Goal: Task Accomplishment & Management: Complete application form

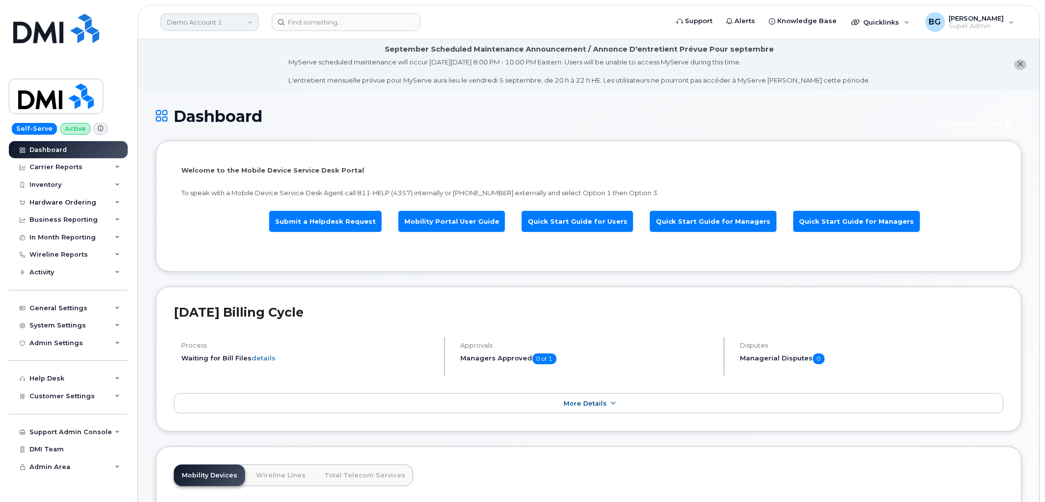
click at [215, 22] on link "Demo Account 1" at bounding box center [210, 22] width 98 height 18
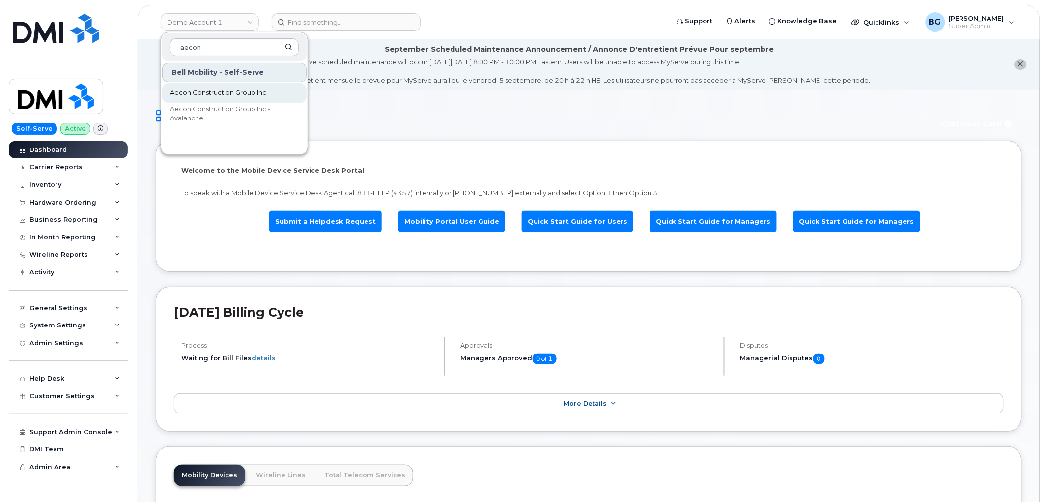
type input "aecon"
click at [186, 92] on span "Aecon Construction Group Inc" at bounding box center [218, 93] width 96 height 10
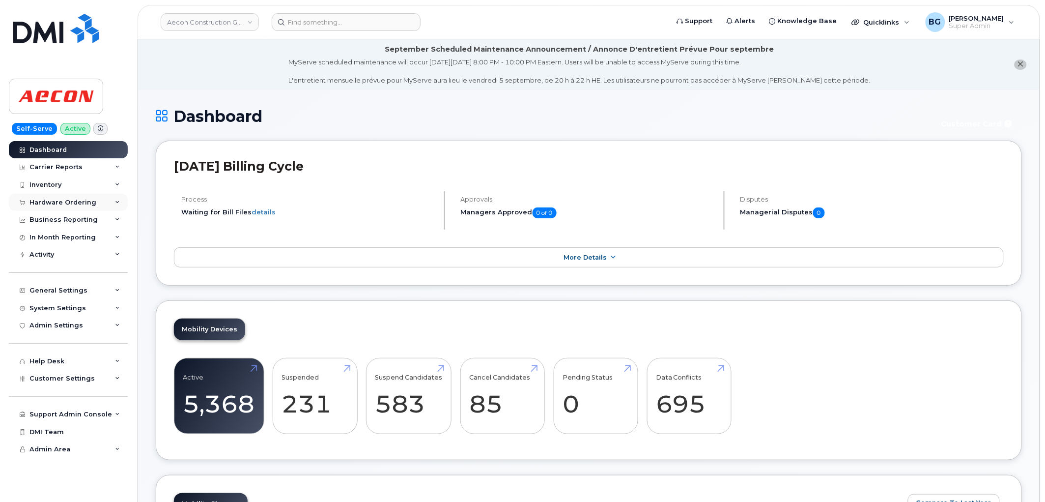
click at [44, 197] on div "Hardware Ordering" at bounding box center [68, 203] width 119 height 18
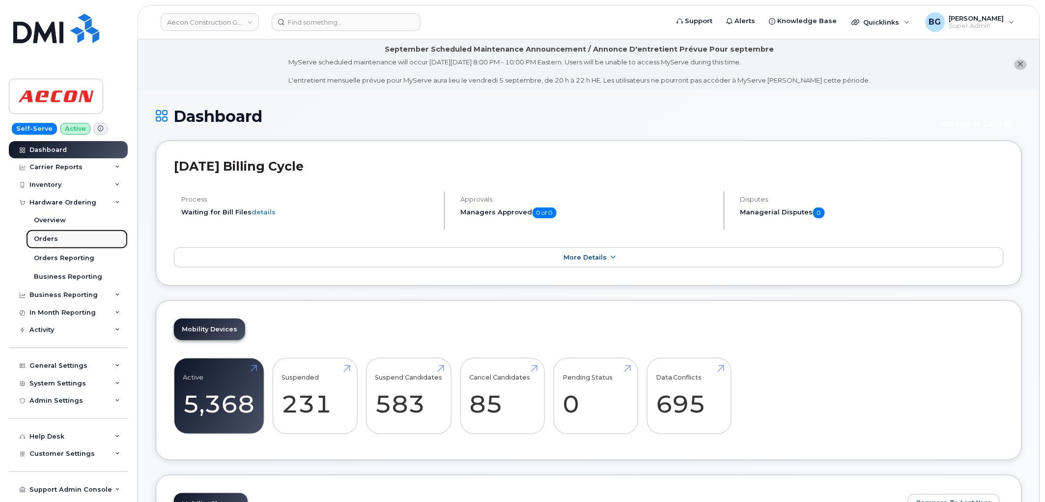
click at [51, 240] on div "Orders" at bounding box center [46, 238] width 24 height 9
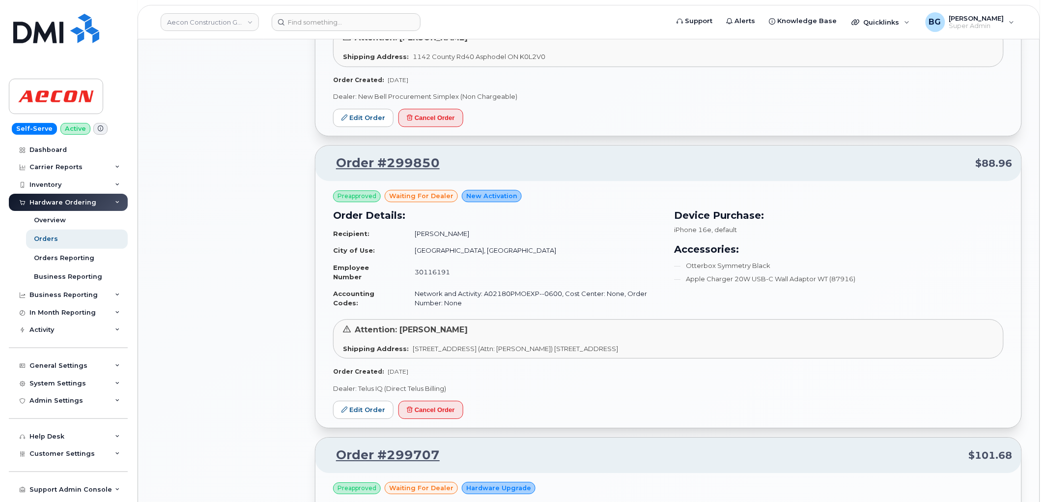
scroll to position [1985, 0]
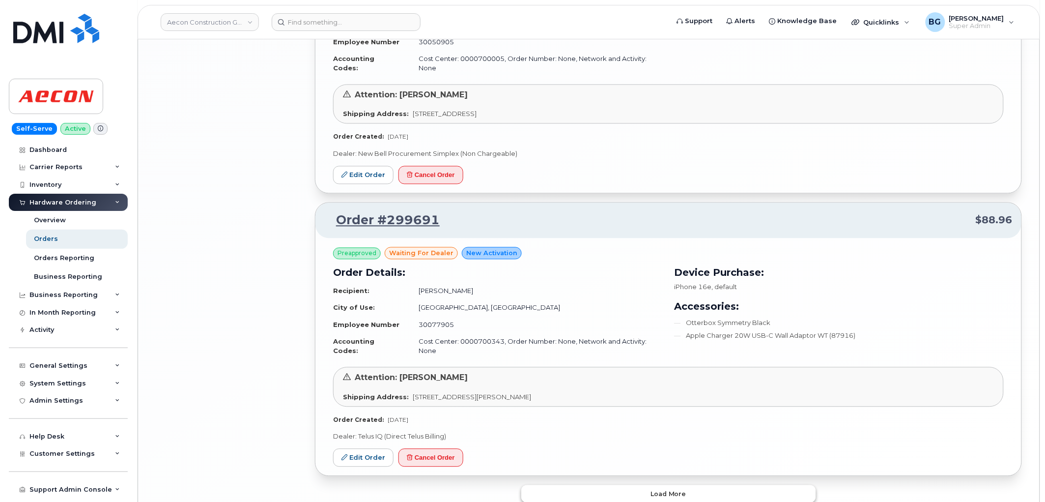
click at [666, 489] on span "Load more" at bounding box center [668, 493] width 36 height 9
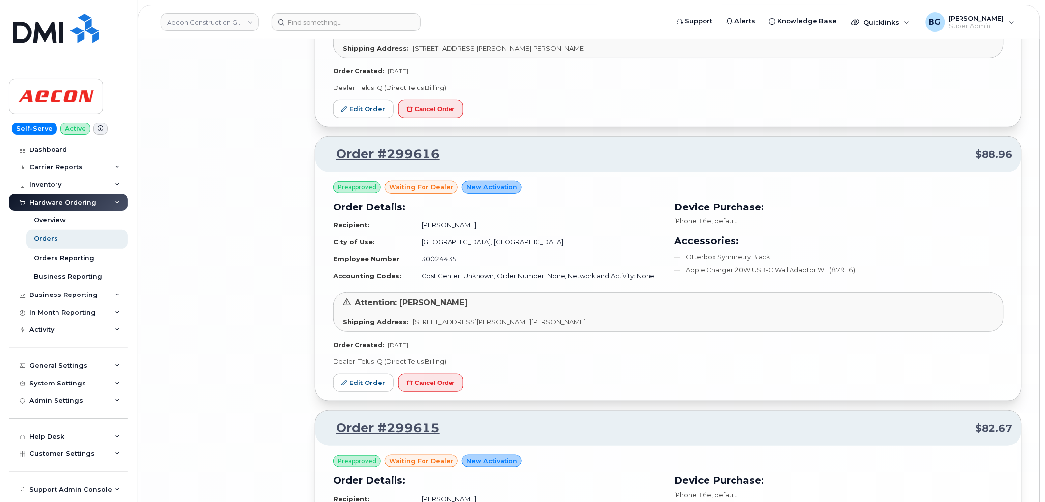
scroll to position [4248, 0]
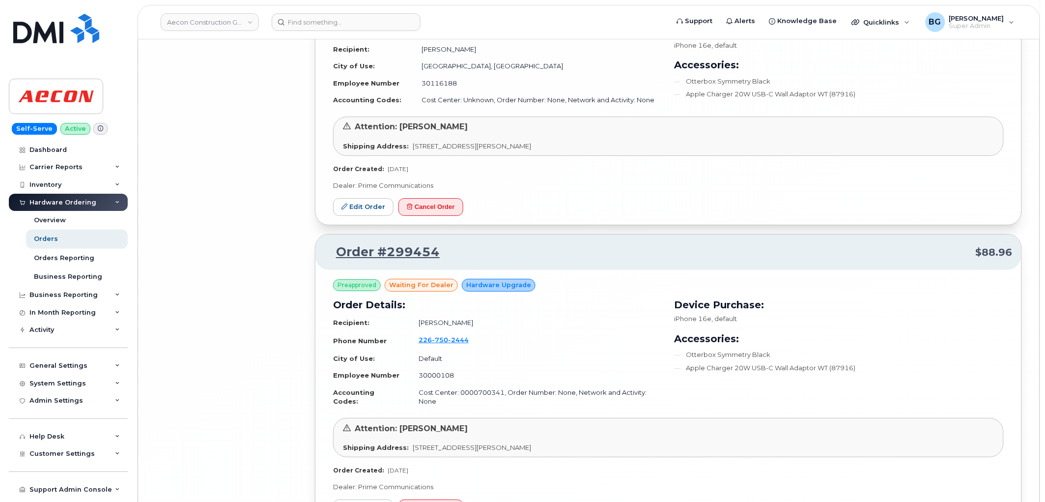
scroll to position [6474, 0]
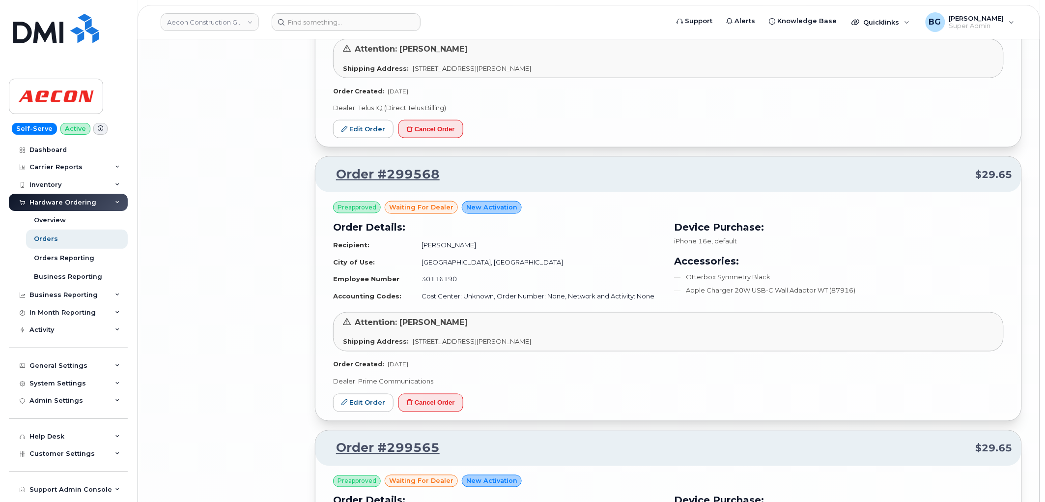
scroll to position [5708, 0]
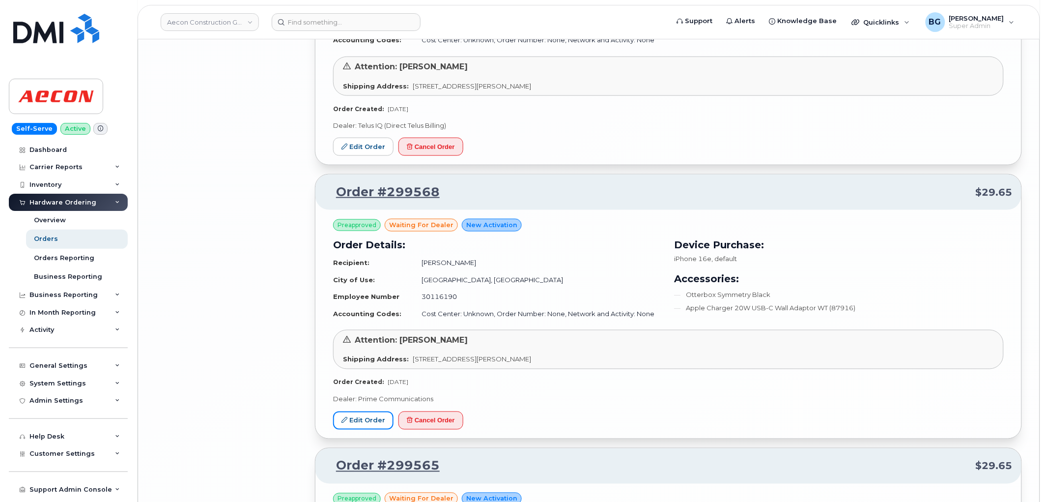
drag, startPoint x: 362, startPoint y: 331, endPoint x: 299, endPoint y: 168, distance: 174.3
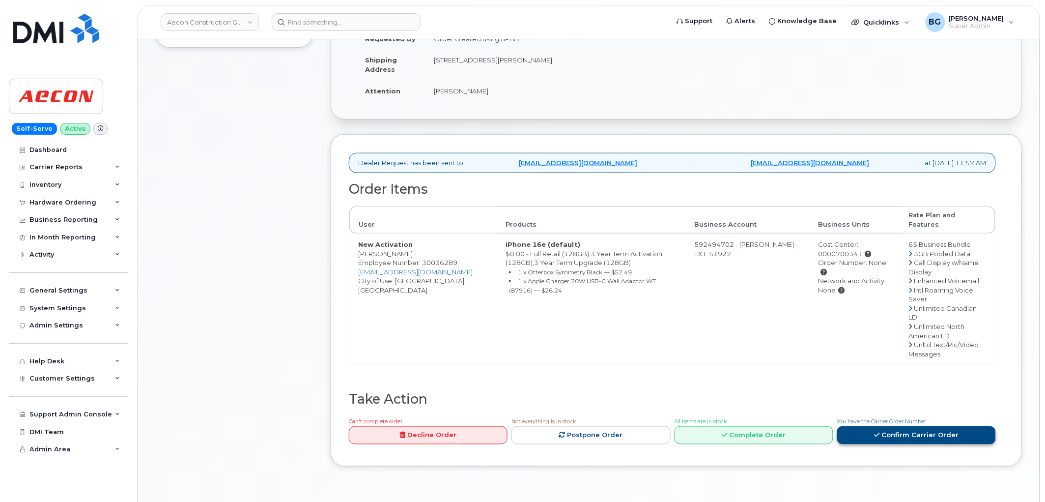
scroll to position [364, 0]
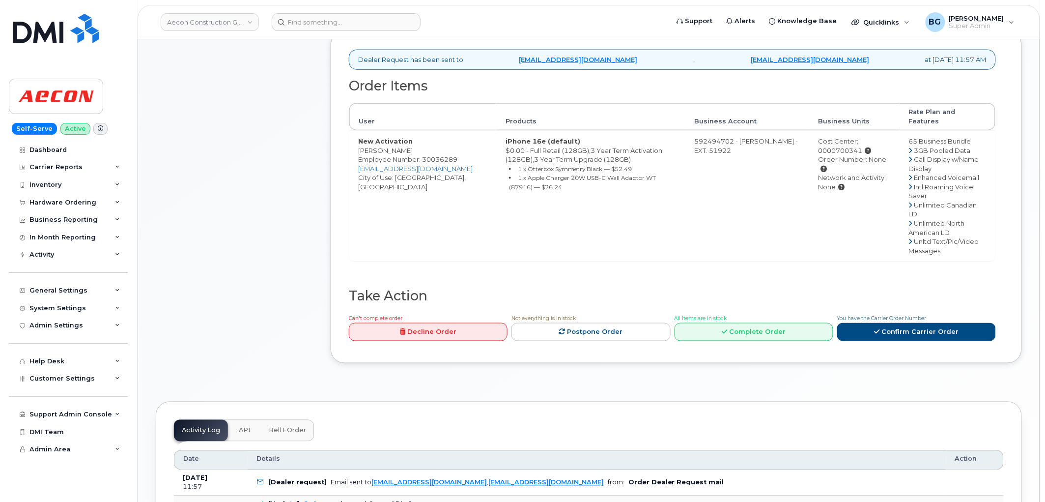
click at [896, 315] on span "You have the Carrier Order Number" at bounding box center [881, 318] width 89 height 6
click at [899, 323] on link "Confirm Carrier Order" at bounding box center [916, 332] width 159 height 18
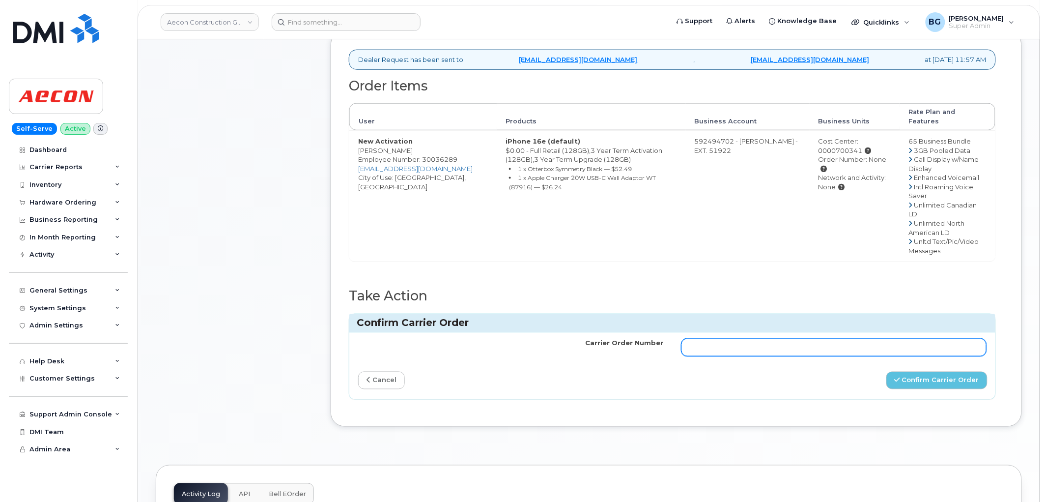
click at [864, 338] on input "Carrier Order Number" at bounding box center [834, 347] width 306 height 18
paste input "1093690"
type input "1093690"
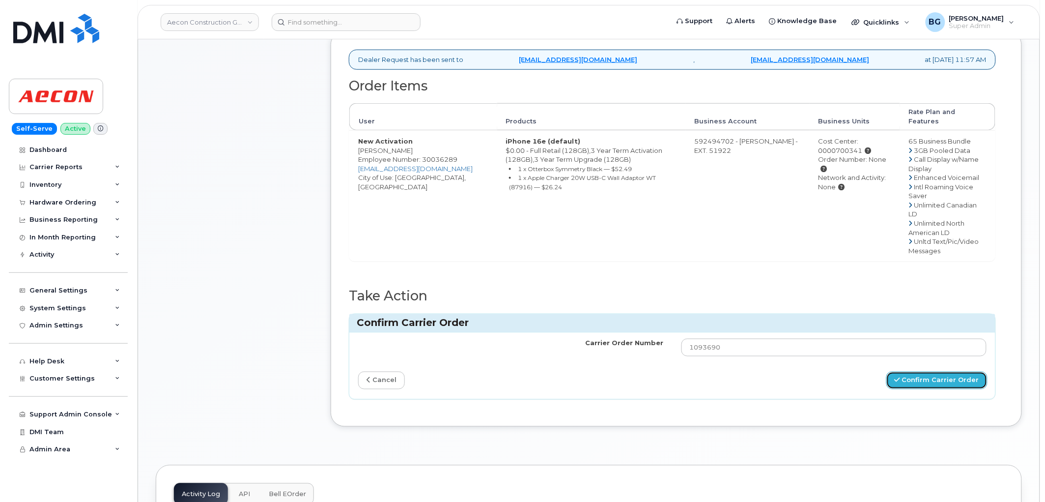
click at [926, 371] on button "Confirm Carrier Order" at bounding box center [936, 380] width 101 height 18
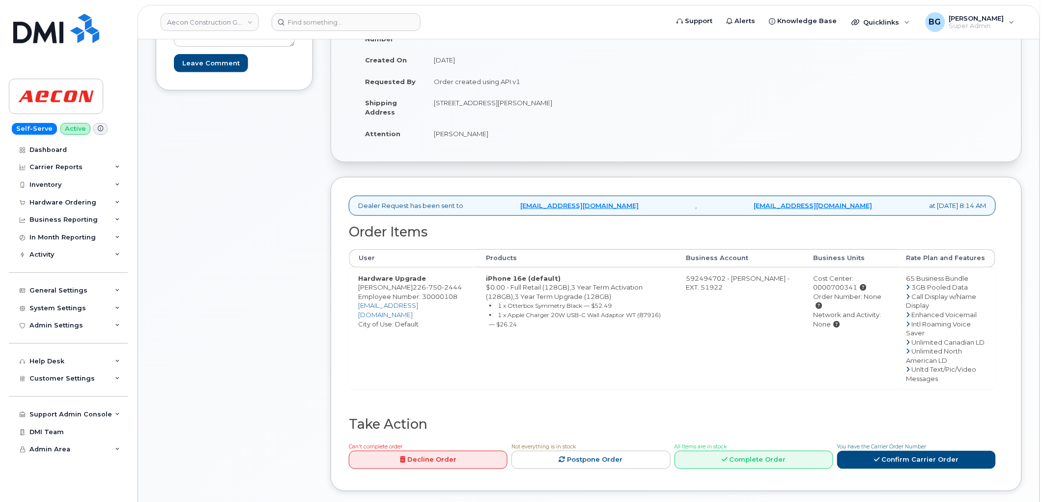
scroll to position [400, 0]
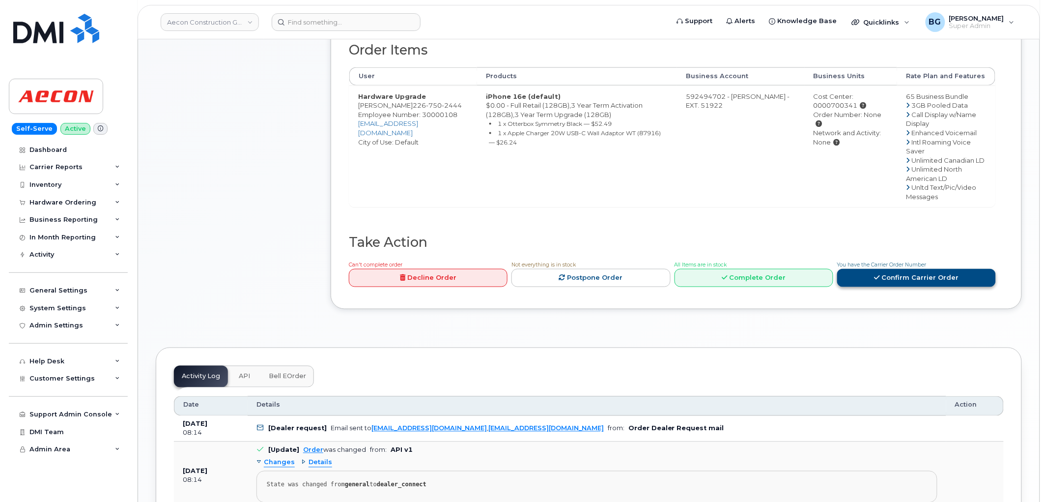
click at [917, 269] on link "Confirm Carrier Order" at bounding box center [916, 278] width 159 height 18
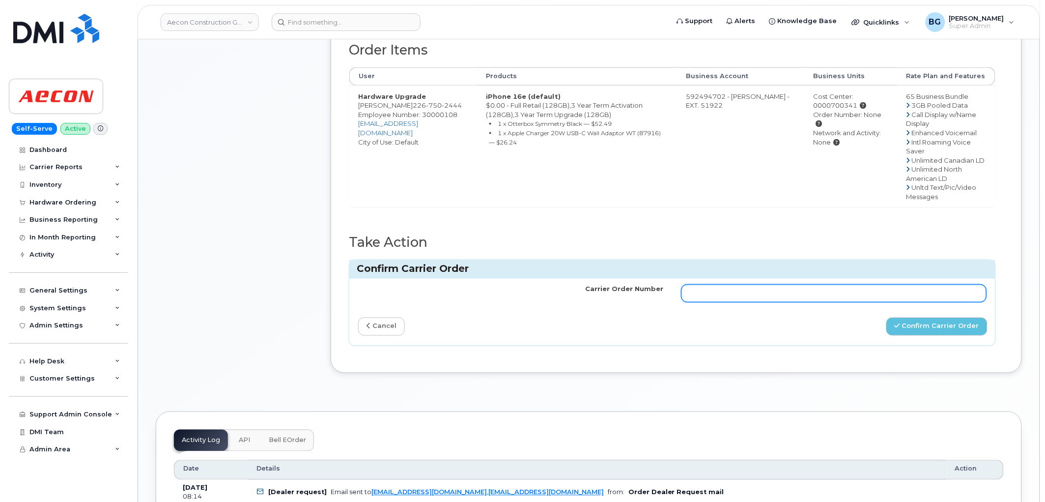
click at [690, 284] on input "Carrier Order Number" at bounding box center [834, 293] width 306 height 18
paste input "1093690"
type input "1093690"
click at [949, 317] on button "Confirm Carrier Order" at bounding box center [936, 326] width 101 height 18
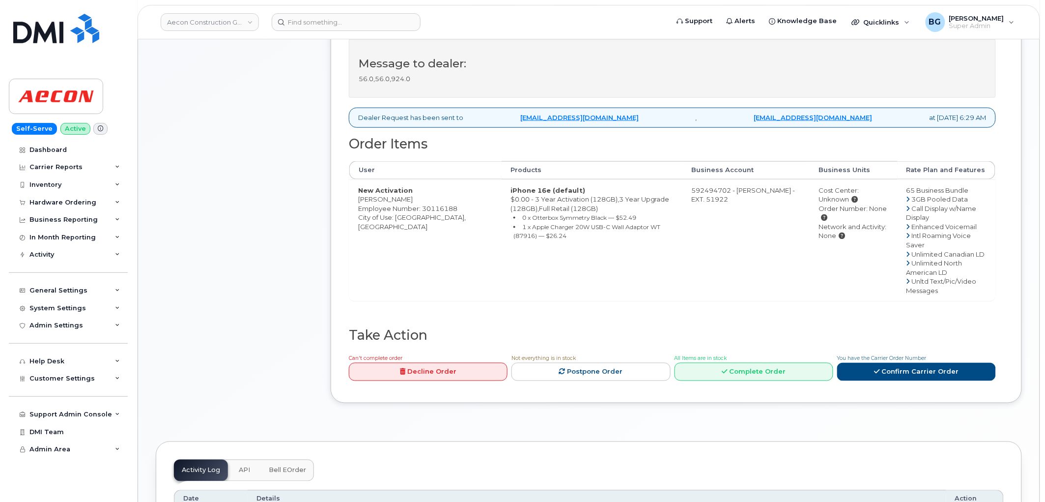
scroll to position [400, 0]
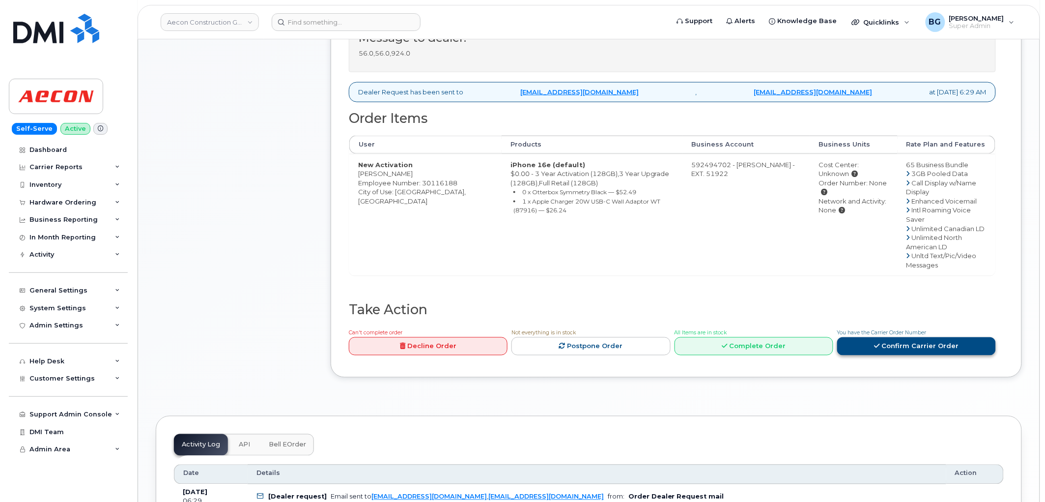
click at [940, 337] on link "Confirm Carrier Order" at bounding box center [916, 346] width 159 height 18
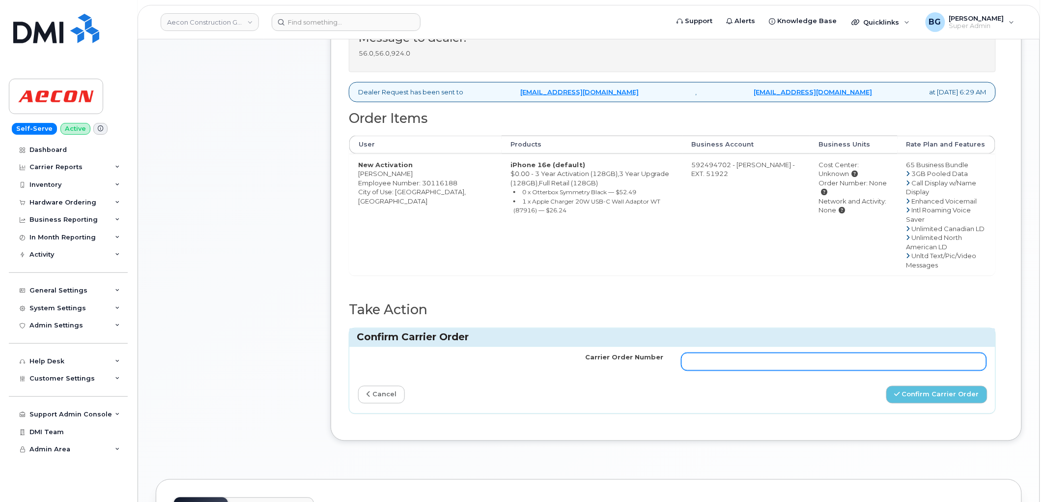
click at [883, 353] on input "Carrier Order Number" at bounding box center [834, 362] width 306 height 18
paste input "1093690"
type input "1093690"
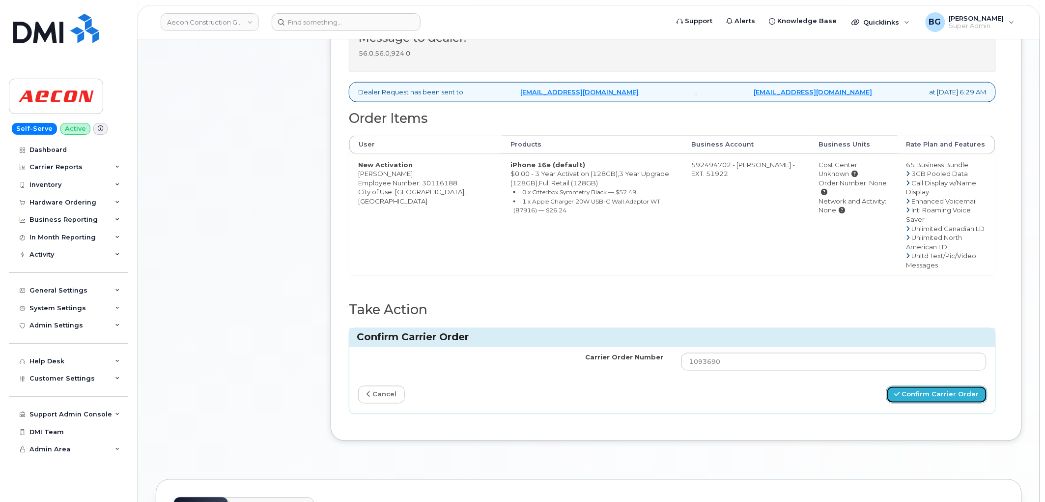
click at [921, 386] on button "Confirm Carrier Order" at bounding box center [936, 395] width 101 height 18
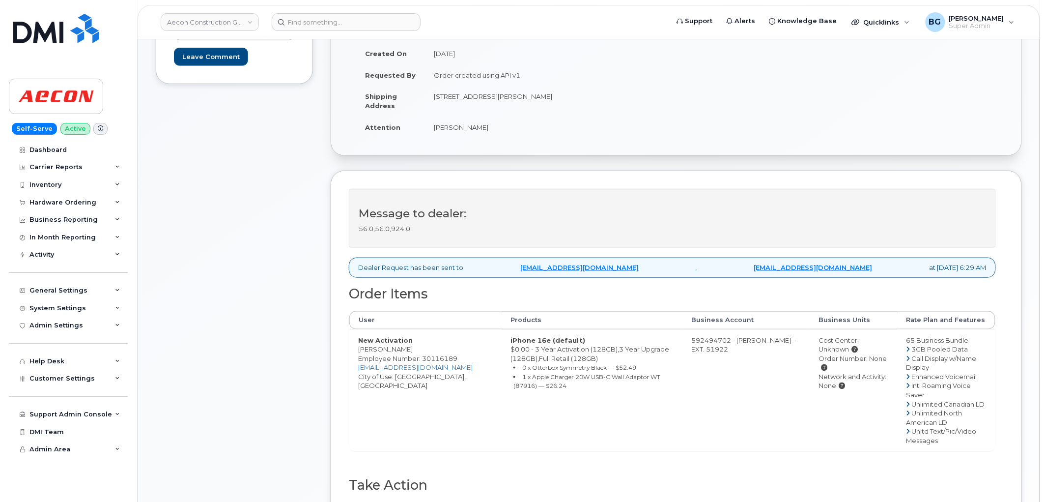
scroll to position [327, 0]
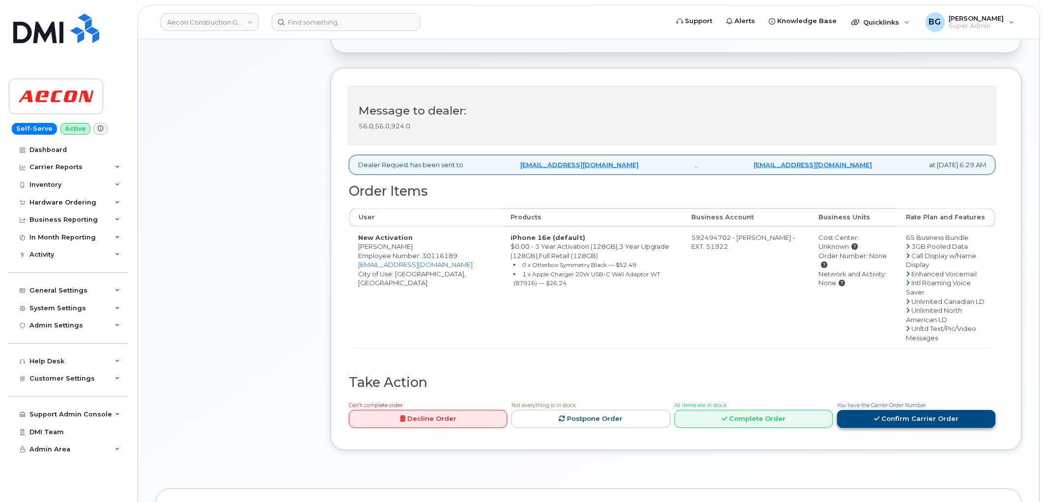
click at [911, 410] on link "Confirm Carrier Order" at bounding box center [916, 419] width 159 height 18
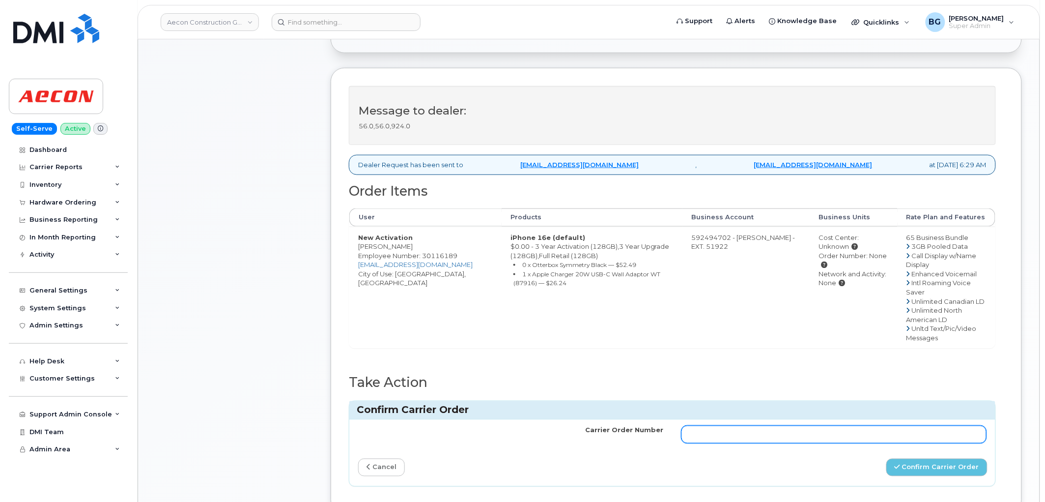
click at [889, 425] on input "Carrier Order Number" at bounding box center [834, 434] width 306 height 18
paste input "1093690"
type input "1093690"
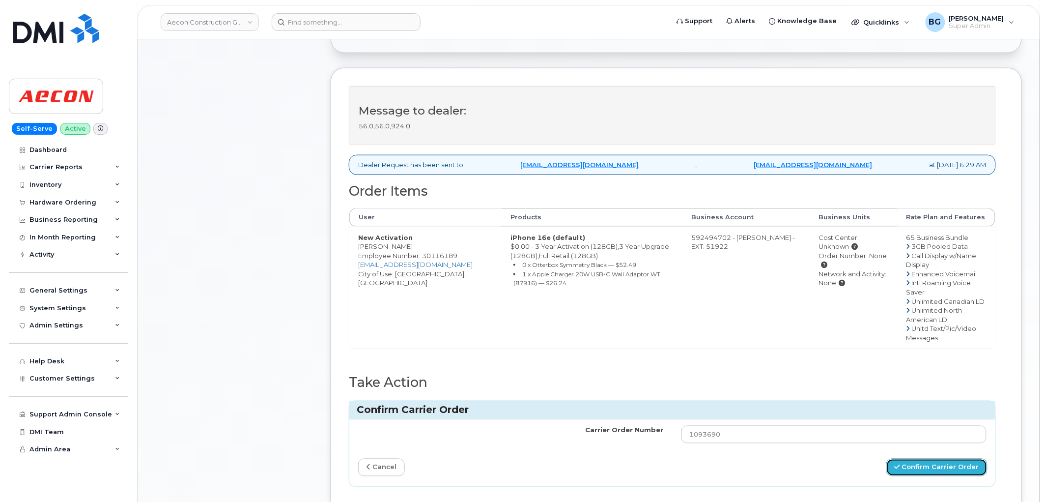
click at [926, 458] on button "Confirm Carrier Order" at bounding box center [936, 467] width 101 height 18
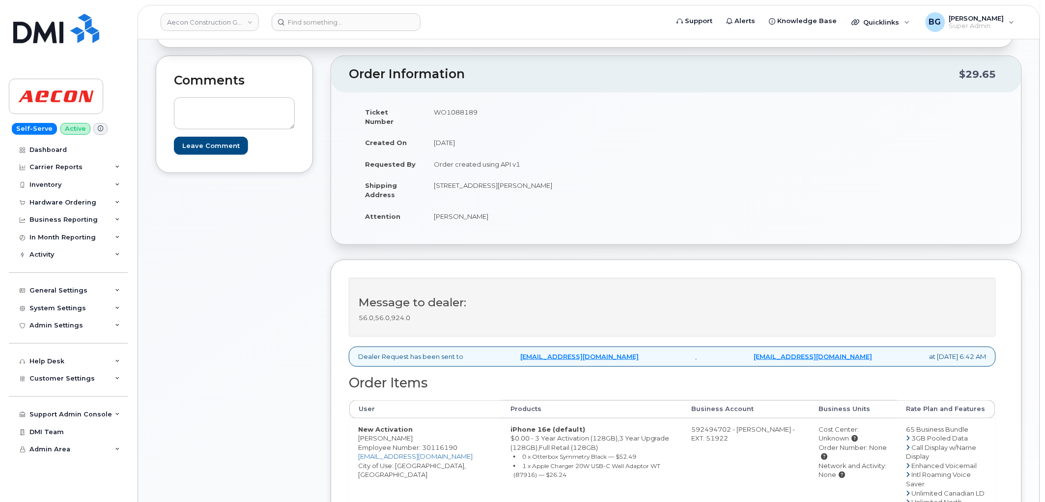
scroll to position [254, 0]
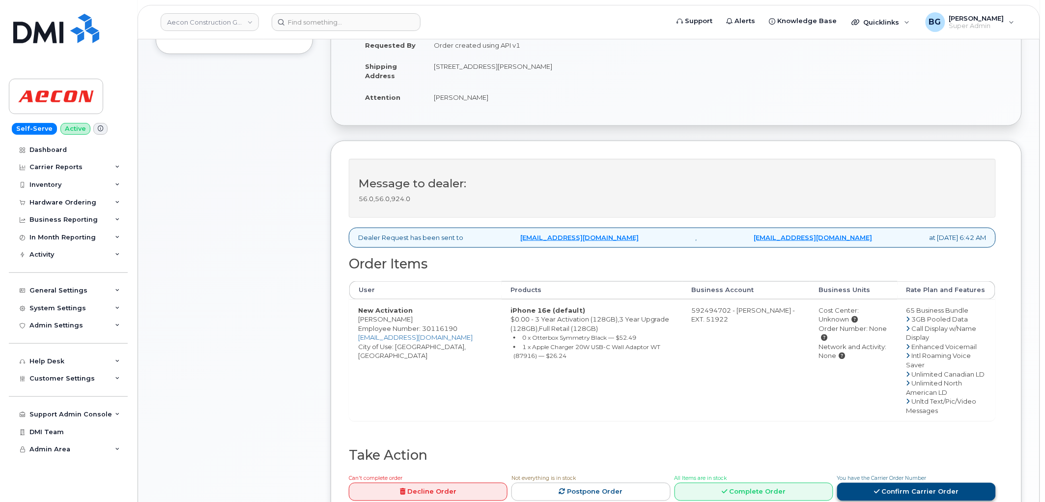
click at [882, 482] on link "Confirm Carrier Order" at bounding box center [916, 491] width 159 height 18
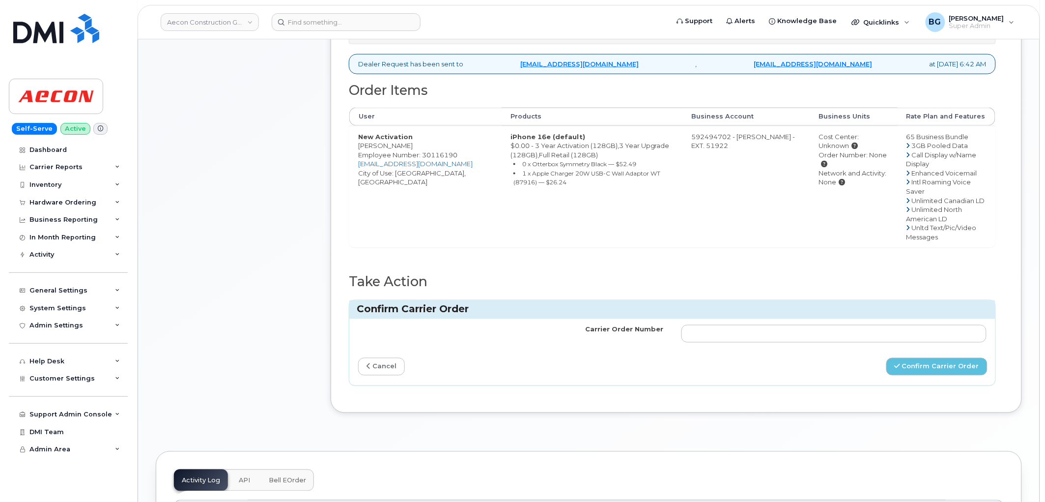
scroll to position [436, 0]
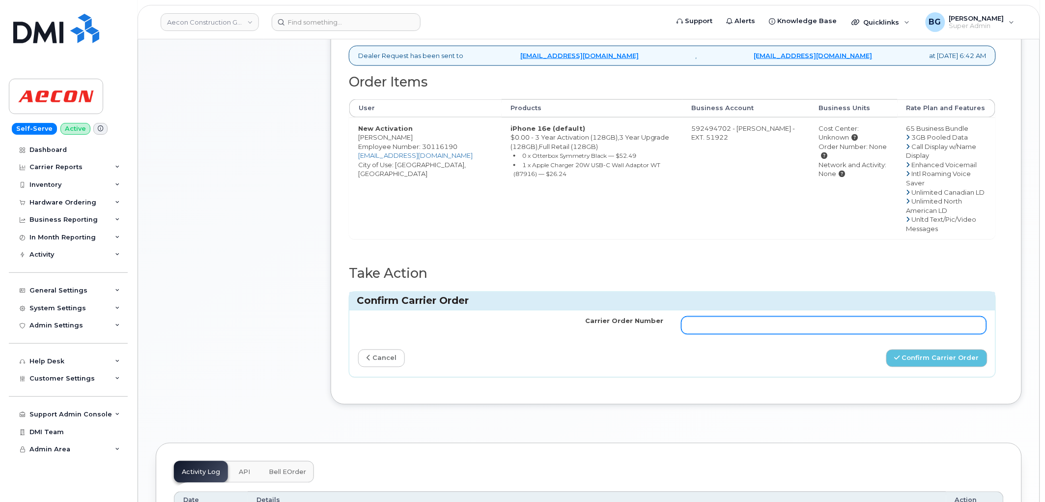
click at [753, 316] on input "Carrier Order Number" at bounding box center [834, 325] width 306 height 18
paste input "1093690"
type input "1093690"
click at [927, 349] on button "Confirm Carrier Order" at bounding box center [936, 358] width 101 height 18
